Goal: Task Accomplishment & Management: Use online tool/utility

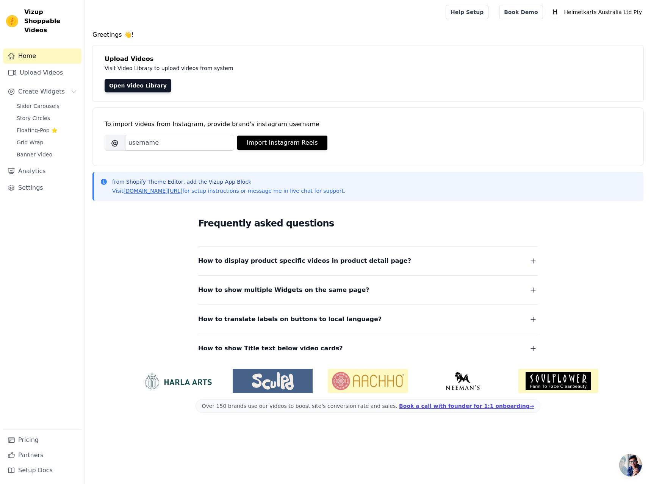
click at [487, 261] on button "How to display product specific videos in product detail page?" at bounding box center [368, 261] width 340 height 11
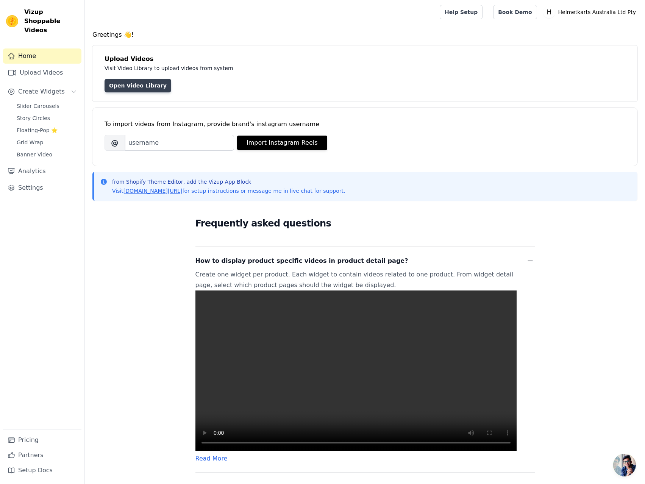
click at [143, 85] on link "Open Video Library" at bounding box center [138, 86] width 67 height 14
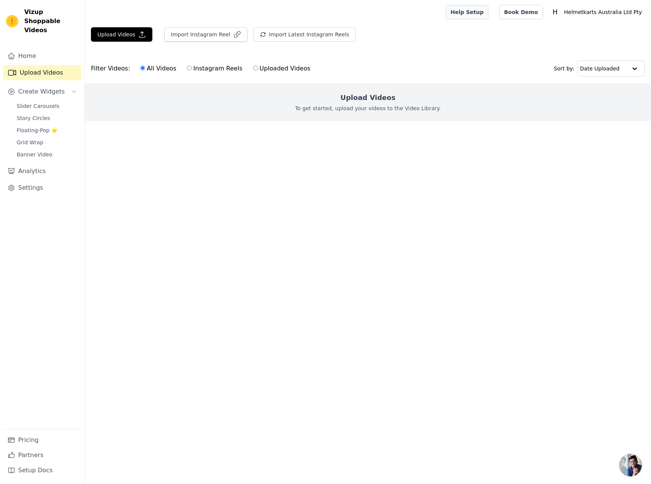
click at [486, 15] on link "Help Setup" at bounding box center [467, 12] width 43 height 14
click at [122, 35] on button "Upload Videos" at bounding box center [121, 34] width 61 height 14
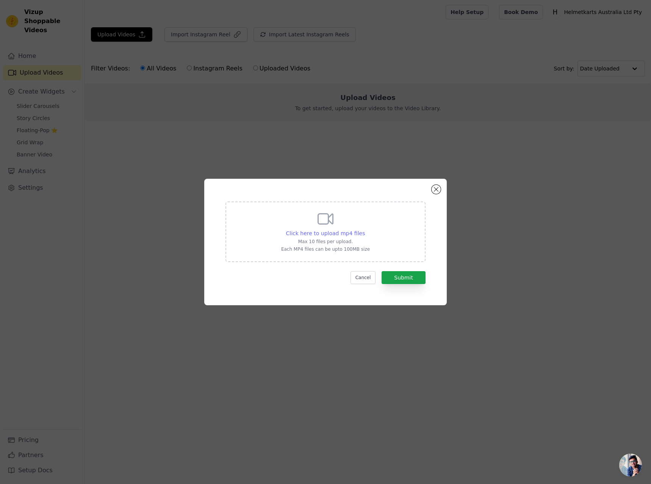
click at [329, 235] on span "Click here to upload mp4 files" at bounding box center [325, 233] width 79 height 6
click at [365, 230] on input "Click here to upload mp4 files Max 10 files per upload. Each MP4 files can be u…" at bounding box center [365, 229] width 0 height 0
type input "C:\fakepath\F63R-1.mp4"
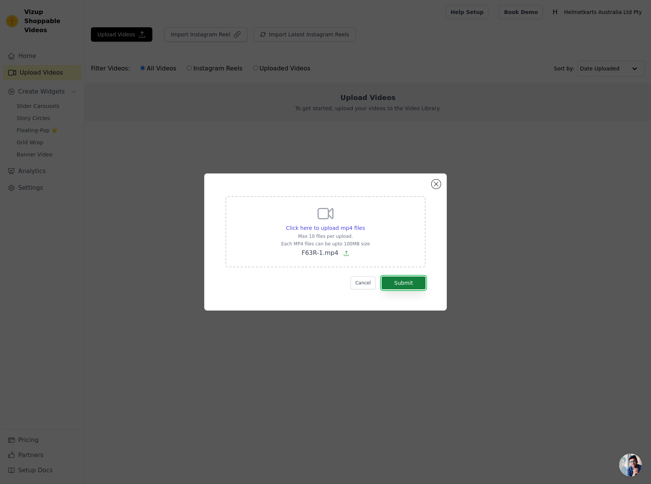
click at [402, 279] on button "Submit" at bounding box center [404, 283] width 44 height 13
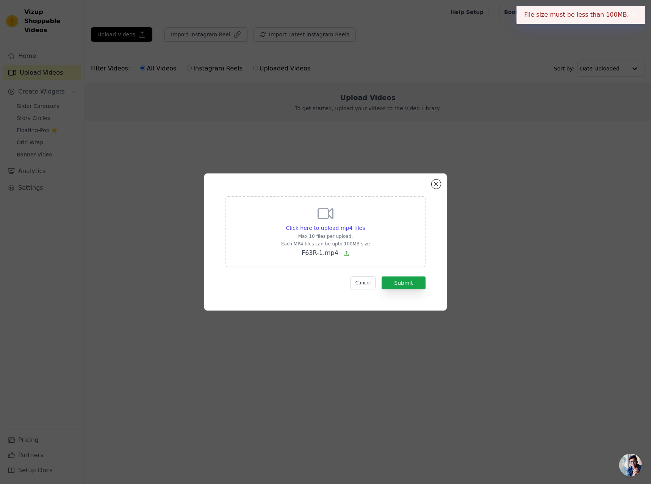
click at [633, 15] on button "✖" at bounding box center [633, 14] width 9 height 9
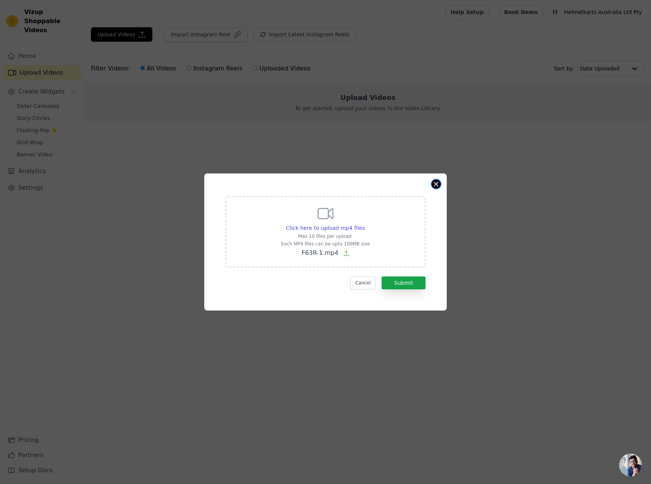
click at [433, 185] on button "Close modal" at bounding box center [436, 184] width 9 height 9
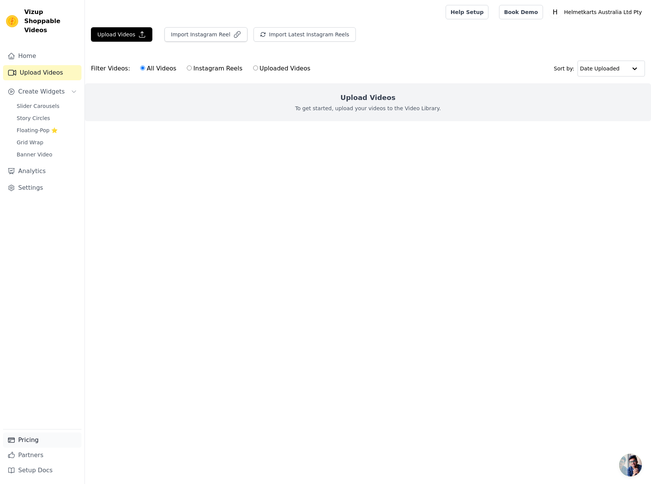
click at [56, 439] on link "Pricing" at bounding box center [42, 440] width 78 height 15
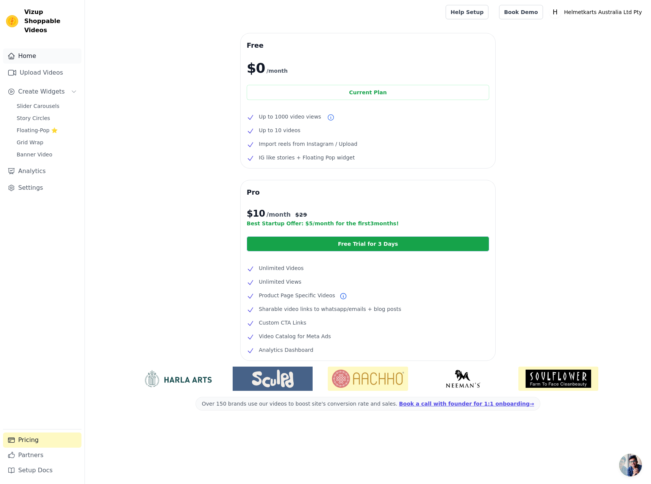
click at [38, 49] on link "Home" at bounding box center [42, 56] width 78 height 15
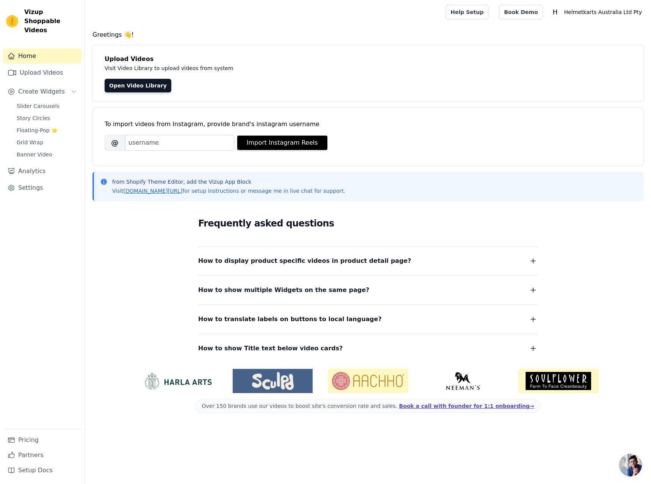
click at [316, 264] on span "How to display product specific videos in product detail page?" at bounding box center [304, 261] width 213 height 11
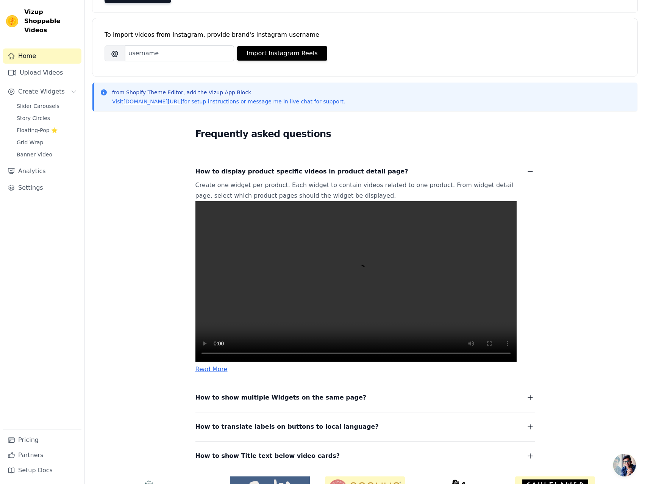
scroll to position [114, 0]
